Goal: Task Accomplishment & Management: Manage account settings

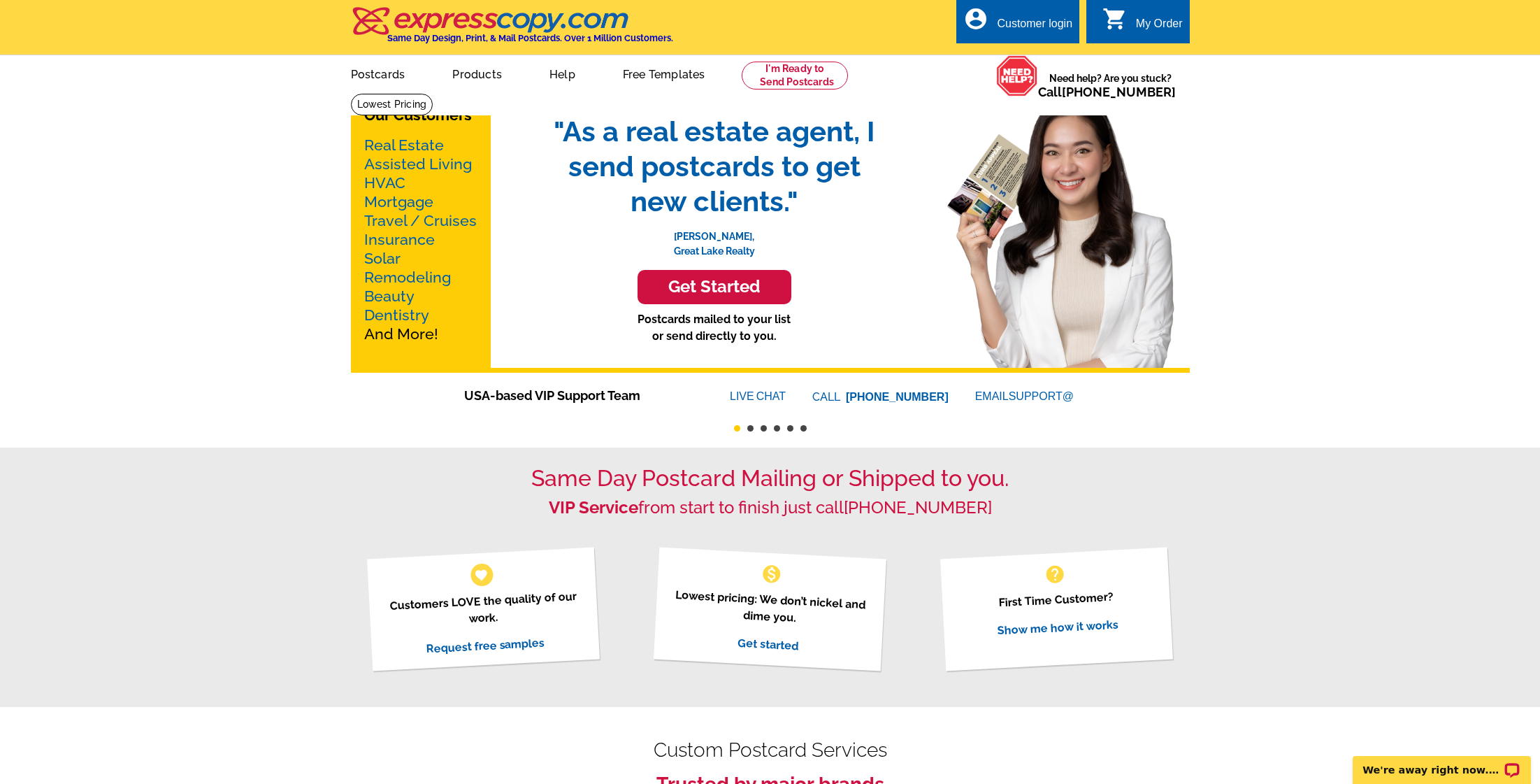
click at [1019, 23] on div "Customer login" at bounding box center [1034, 27] width 76 height 20
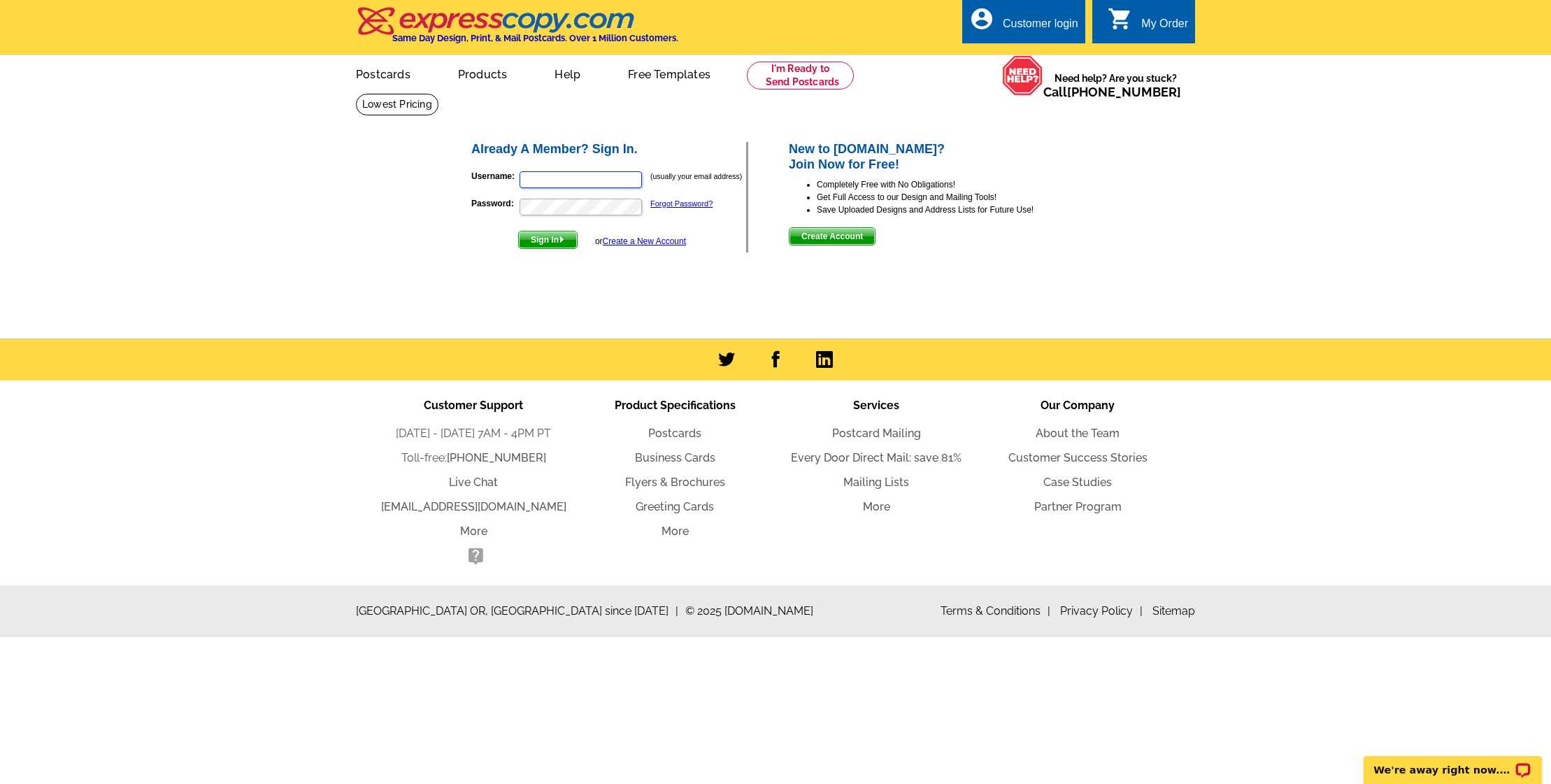
click at [542, 179] on input "Username:" at bounding box center [581, 180] width 123 height 17
type input "lynneonthego@aol.com"
click at [542, 238] on span "Sign In" at bounding box center [548, 240] width 58 height 17
